Goal: Task Accomplishment & Management: Manage account settings

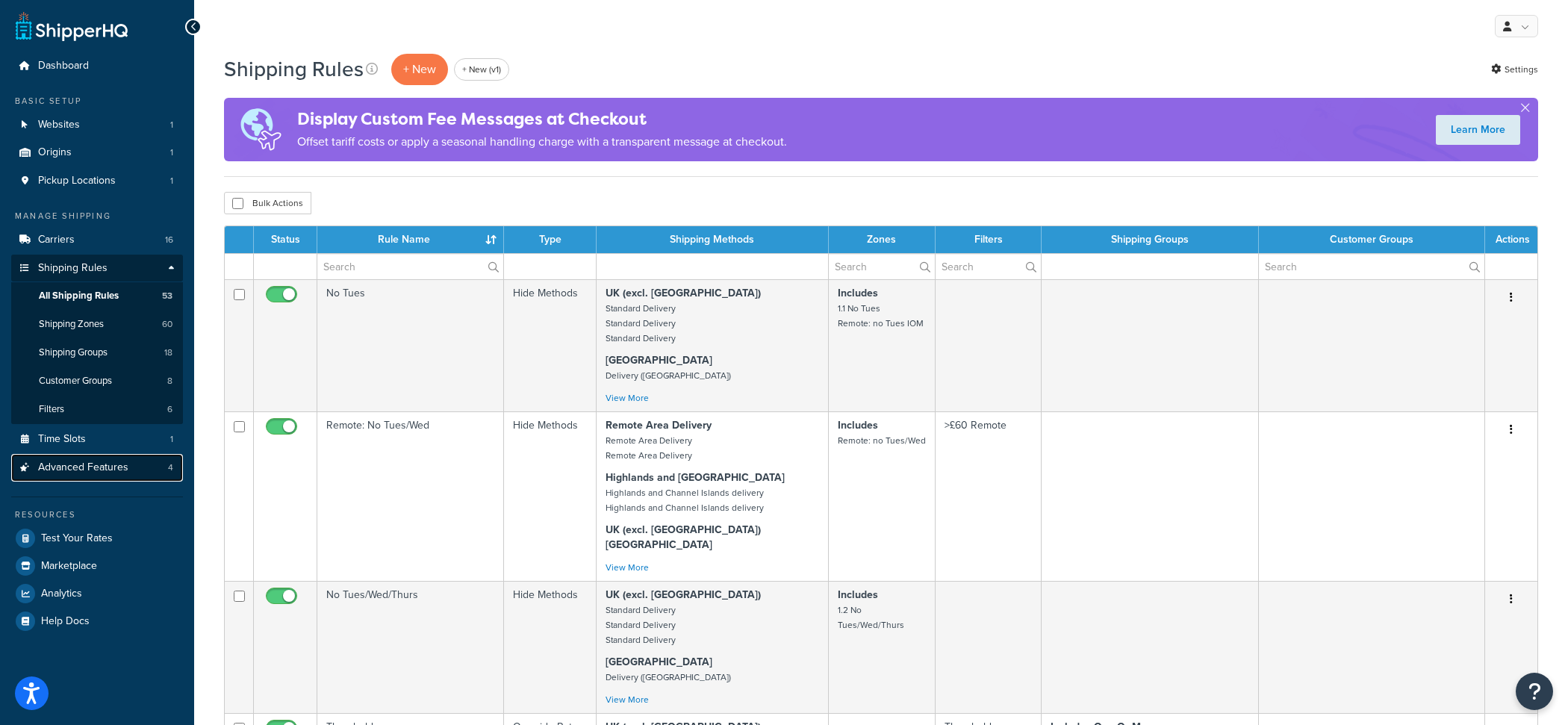
click at [143, 469] on link "Advanced Features 4" at bounding box center [97, 468] width 171 height 27
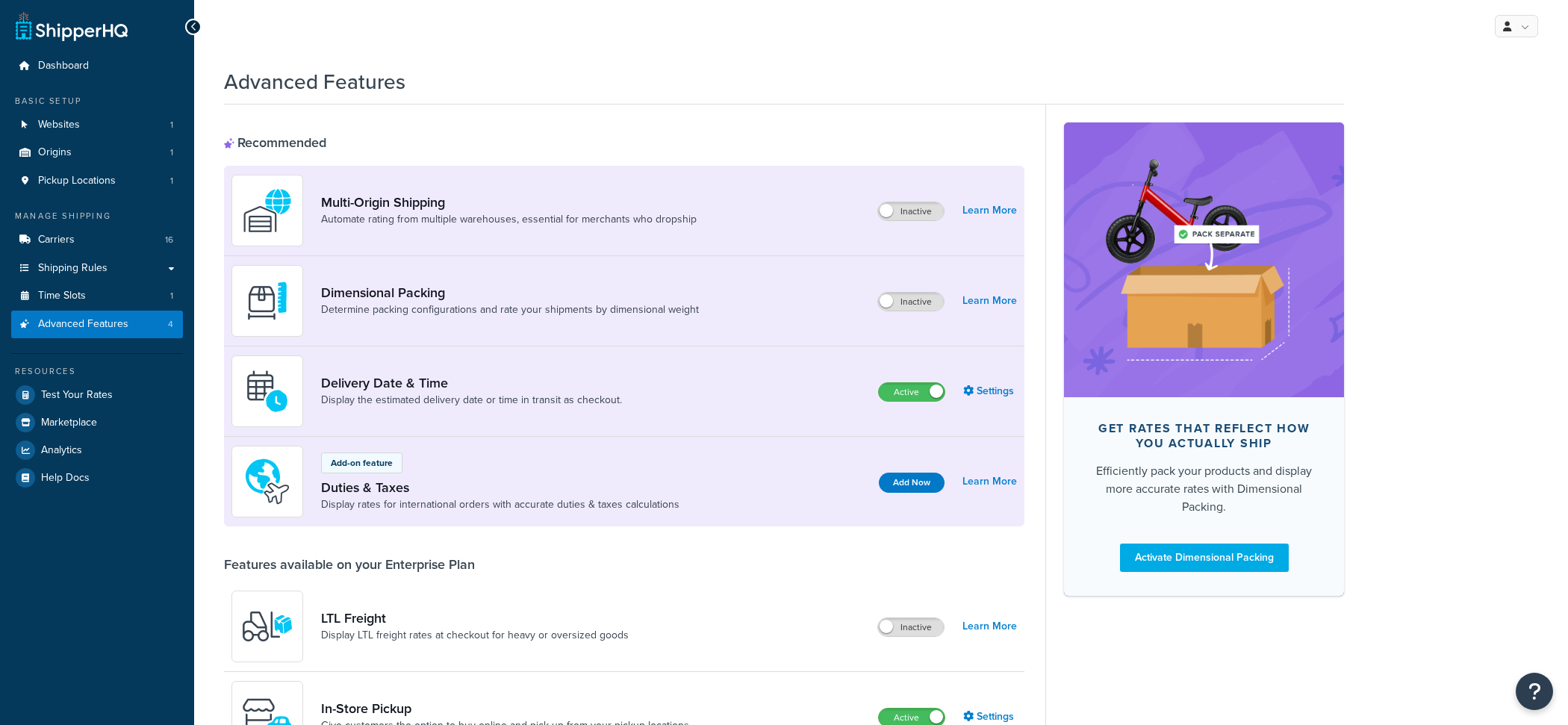
scroll to position [742, 0]
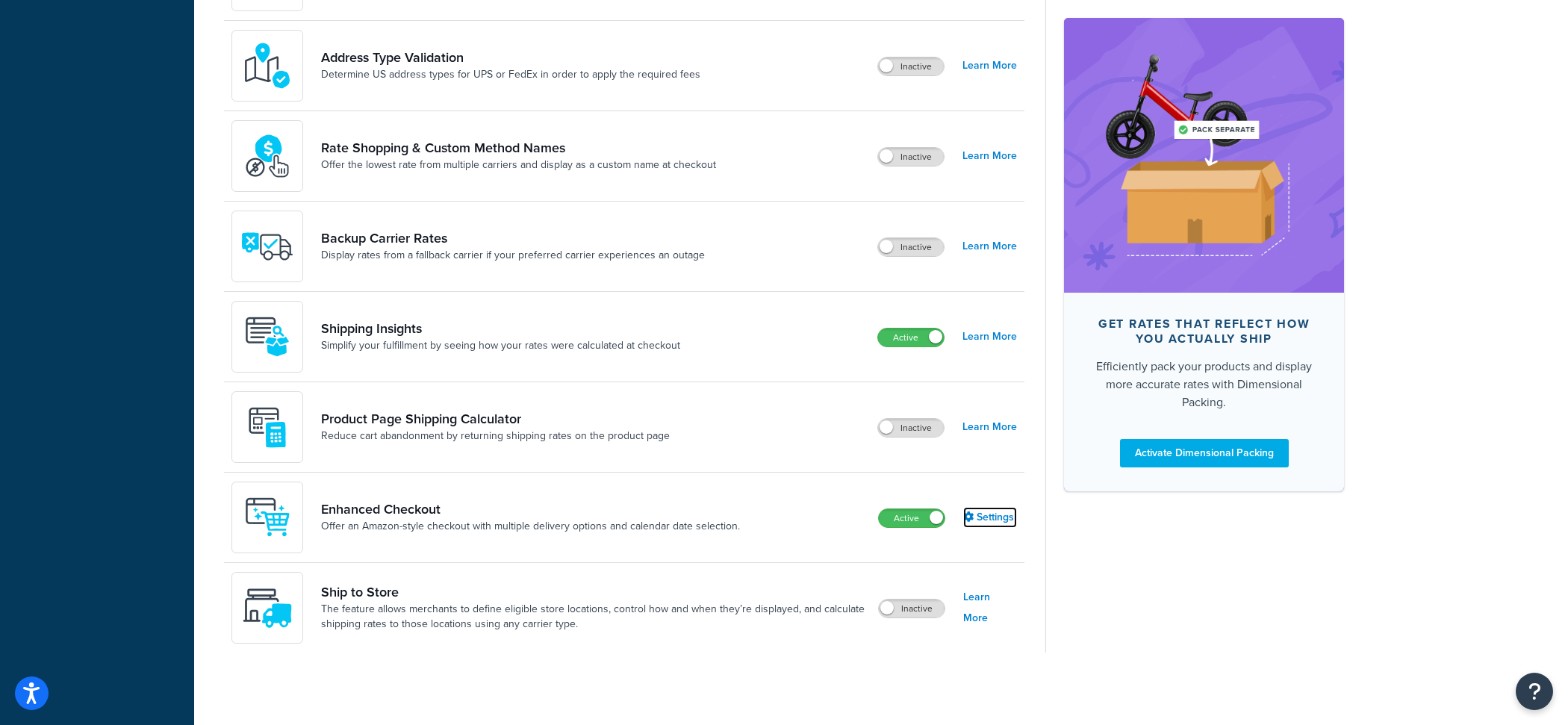
click at [996, 515] on link "Settings" at bounding box center [990, 518] width 54 height 21
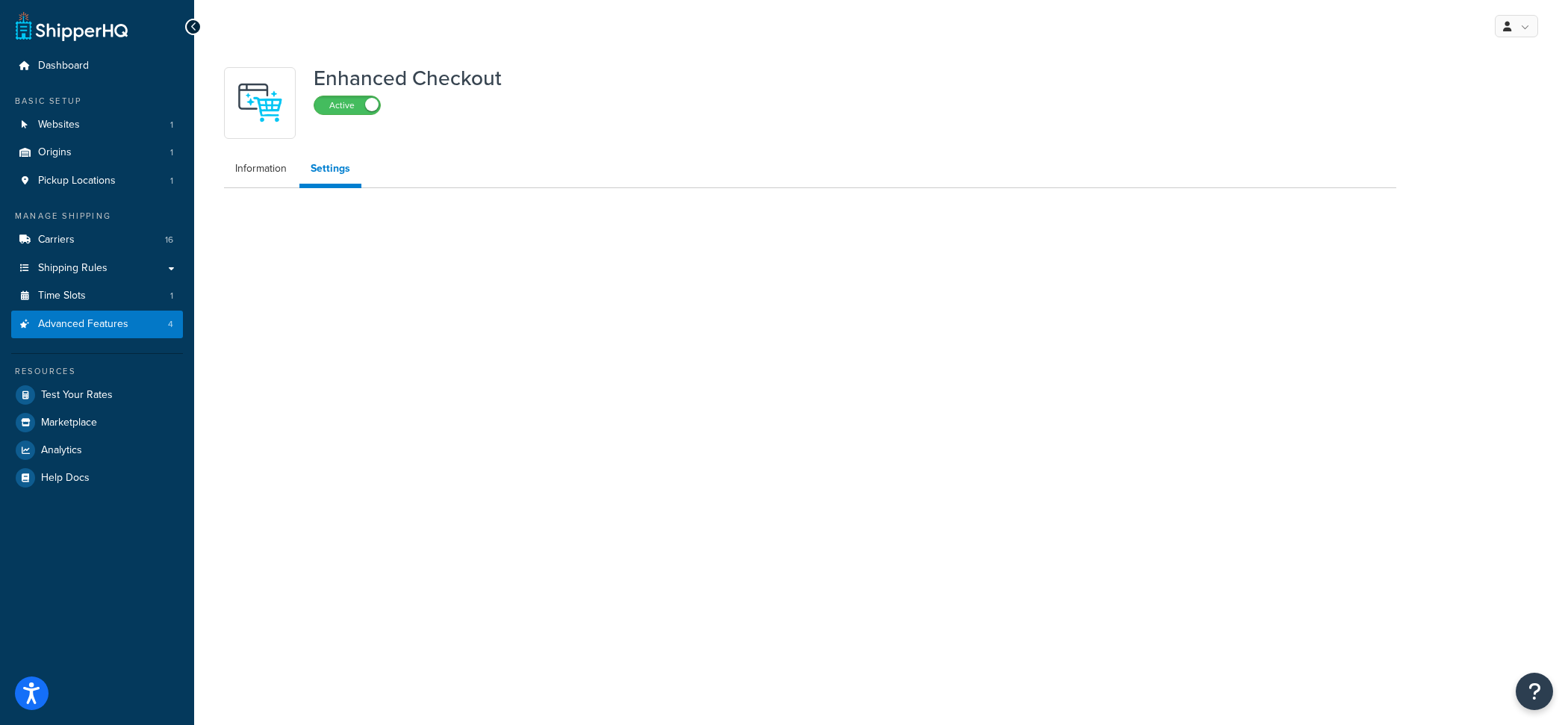
select select "MONTHLY"
select select "28"
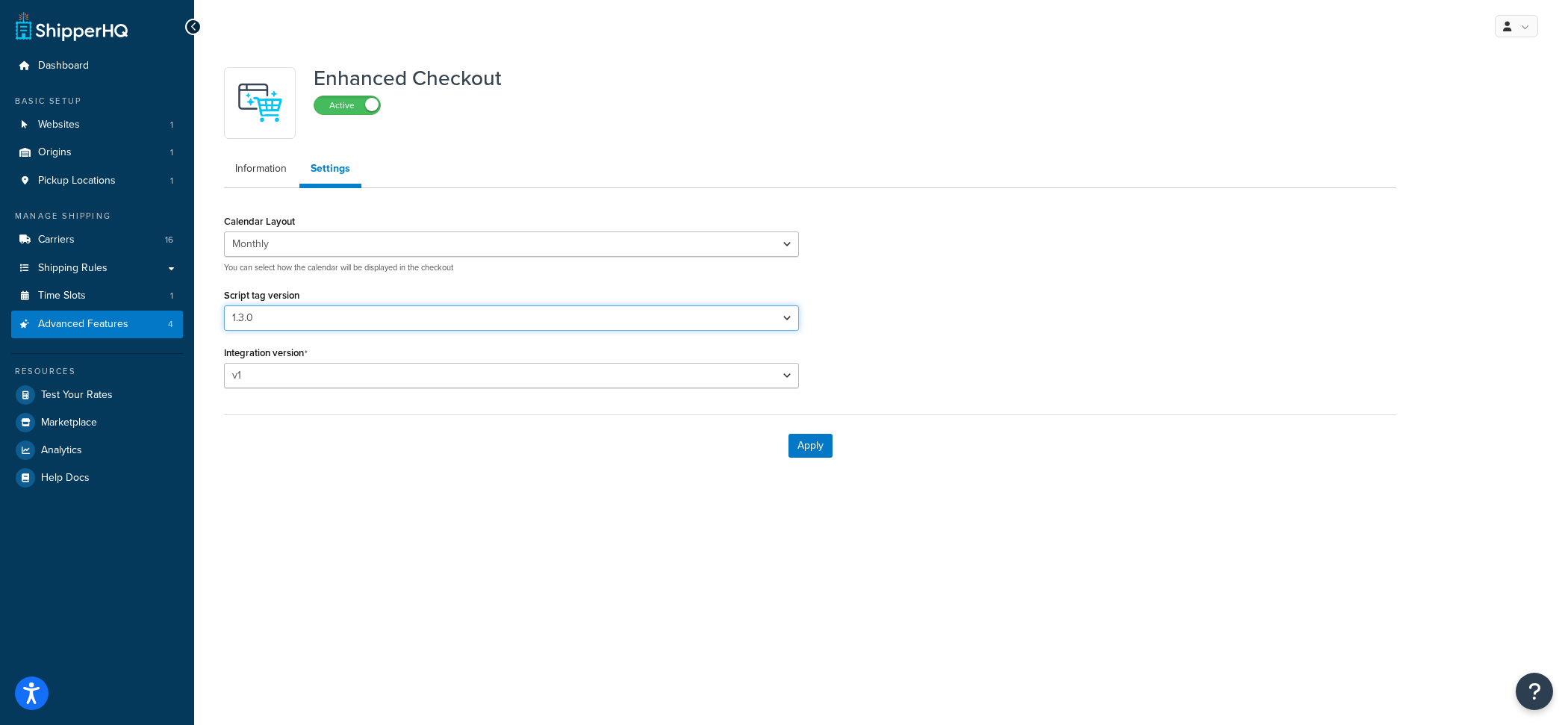
click at [224, 306] on select "Please select a script tag 0.1.117 0.1.121 0.1.123 0.1.124 0.1.125d 0.1.126 0.1…" at bounding box center [512, 318] width 575 height 25
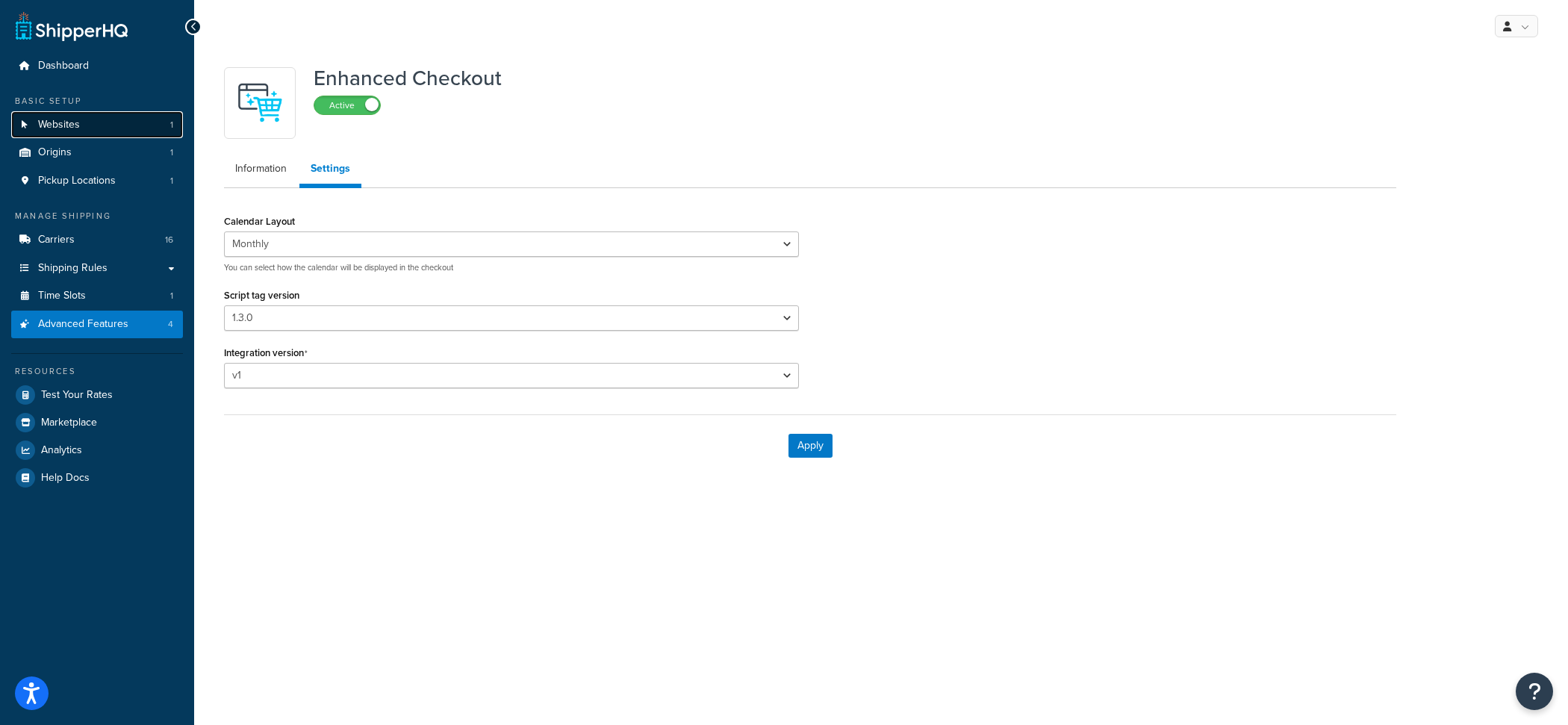
click at [105, 126] on link "Websites 1" at bounding box center [97, 125] width 171 height 27
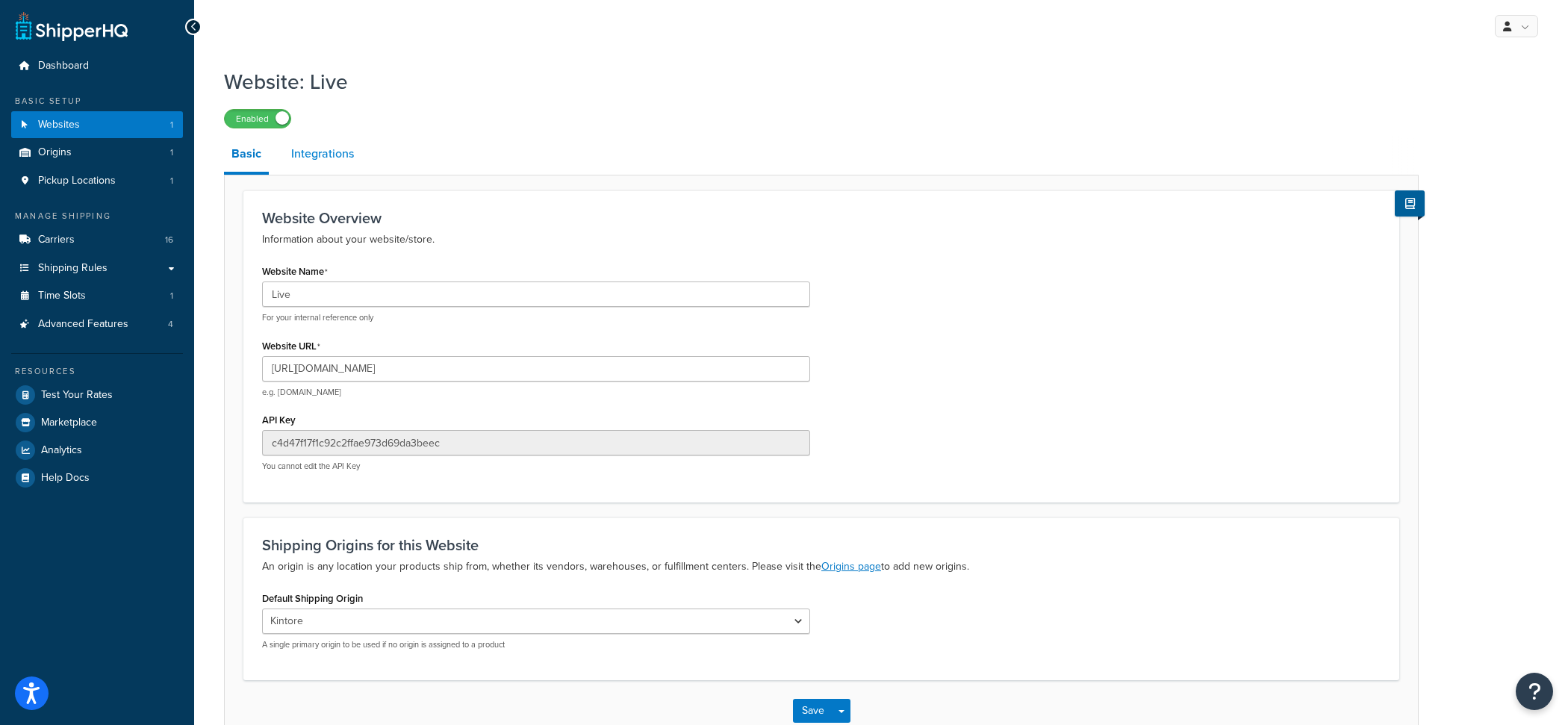
click at [316, 160] on link "Integrations" at bounding box center [323, 154] width 77 height 36
